Goal: Information Seeking & Learning: Learn about a topic

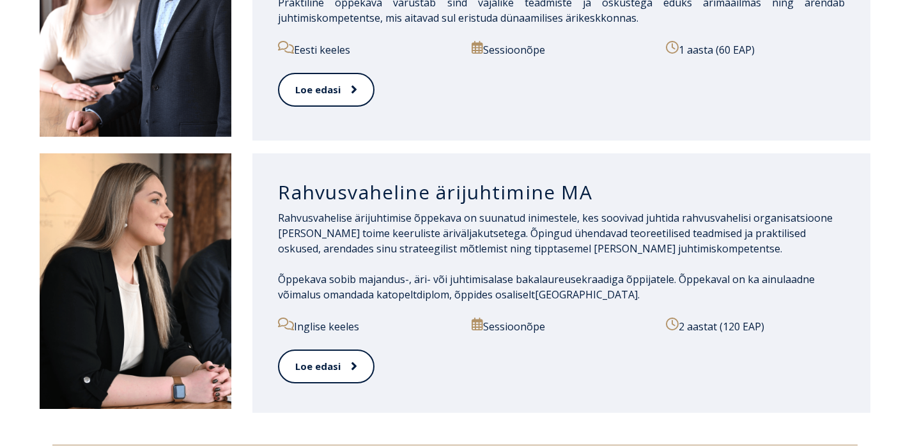
scroll to position [1372, 0]
click at [335, 317] on p "Inglise keeles" at bounding box center [367, 325] width 179 height 17
click at [291, 317] on icon at bounding box center [286, 323] width 16 height 13
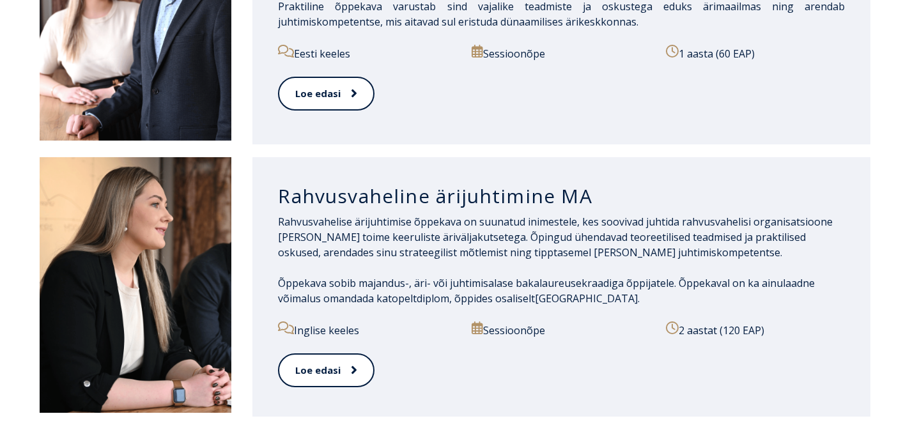
click at [325, 184] on h3 "Rahvusvaheline ärijuhtimine MA" at bounding box center [561, 196] width 567 height 24
click at [339, 353] on link "Loe edasi" at bounding box center [325, 370] width 95 height 35
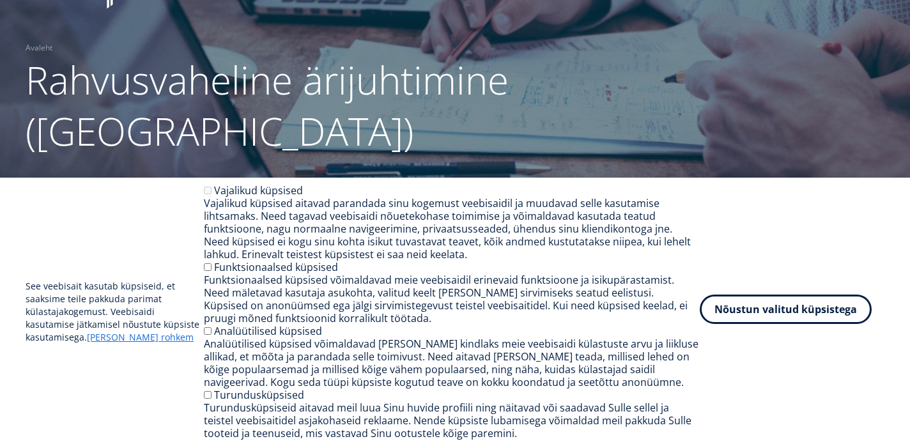
click at [746, 308] on button "Nõustun valitud küpsistega" at bounding box center [785, 308] width 172 height 29
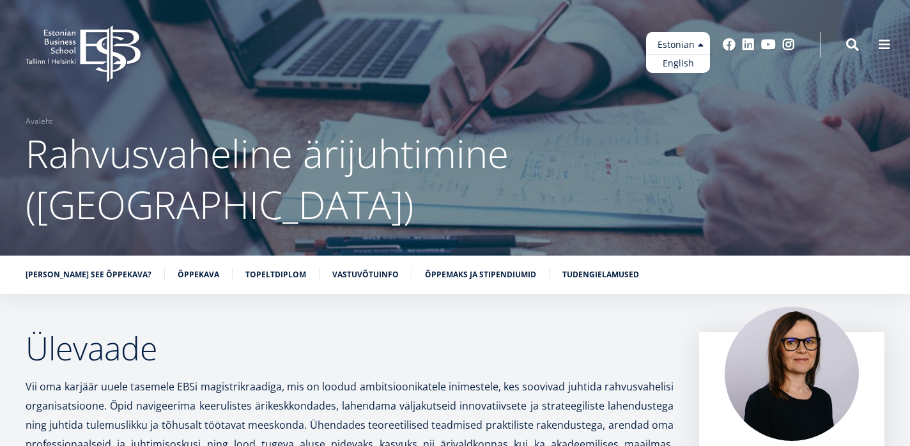
click at [687, 40] on ul "Estonian English" at bounding box center [678, 52] width 64 height 41
click at [684, 64] on link "English" at bounding box center [678, 63] width 64 height 19
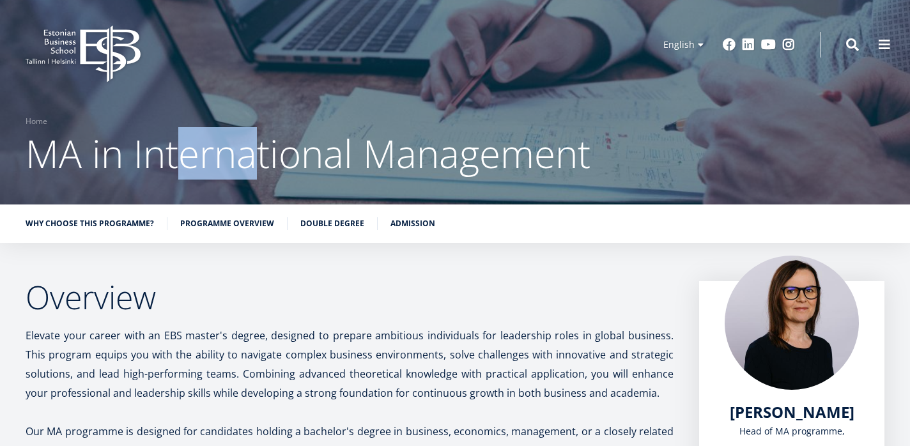
drag, startPoint x: 188, startPoint y: 151, endPoint x: 254, endPoint y: 156, distance: 65.3
click at [254, 156] on span "MA in International Management" at bounding box center [308, 153] width 565 height 52
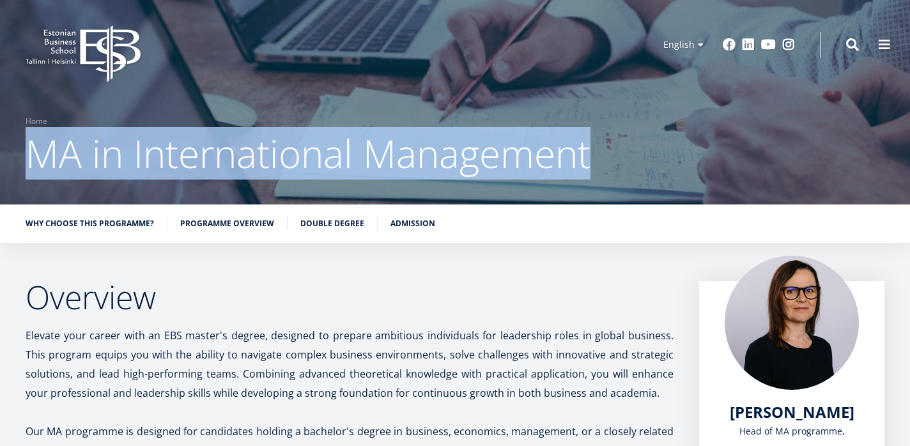
drag, startPoint x: 590, startPoint y: 151, endPoint x: -5, endPoint y: 170, distance: 595.7
copy span "MA in International Management"
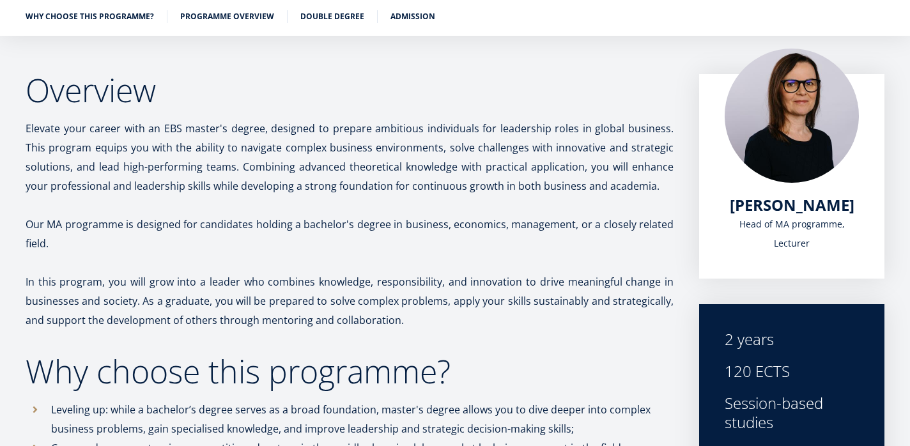
scroll to position [222, 0]
